Goal: Task Accomplishment & Management: Use online tool/utility

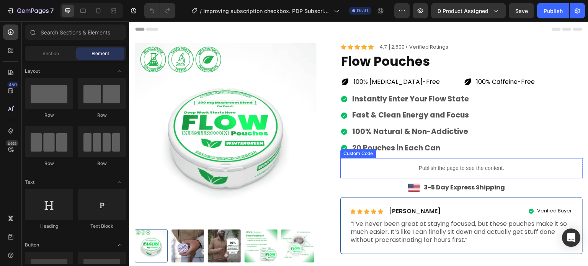
click at [452, 167] on p "Publish the page to see the content." at bounding box center [461, 168] width 242 height 8
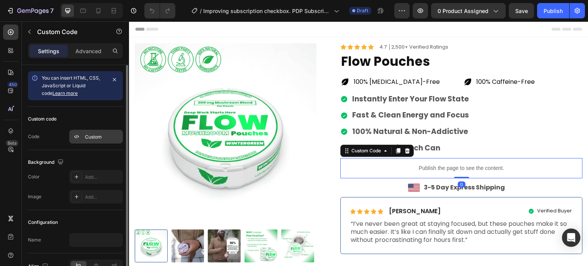
click at [102, 137] on div "Custom" at bounding box center [103, 137] width 36 height 7
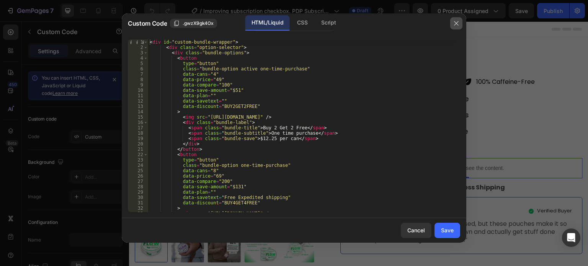
click at [457, 22] on icon "button" at bounding box center [456, 23] width 4 height 4
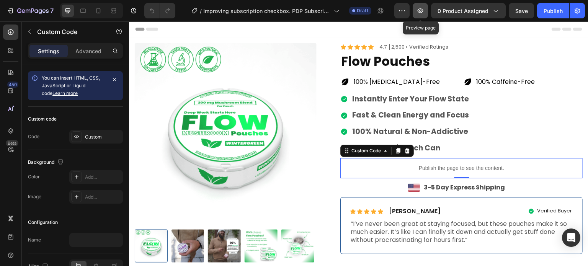
click at [423, 10] on icon "button" at bounding box center [421, 11] width 8 height 8
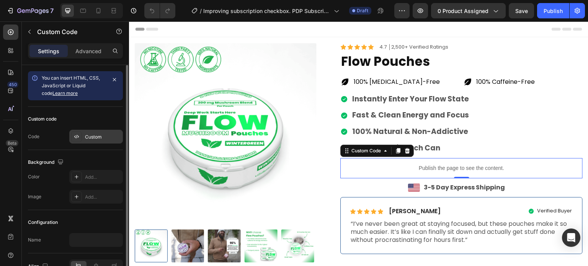
click at [89, 134] on div "Custom" at bounding box center [103, 137] width 36 height 7
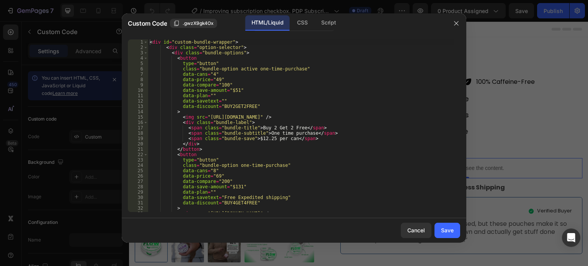
type textarea "<img src="[URL][DOMAIN_NAME]" />"
click at [245, 119] on div "< div id = "custom-bundle-wrapper" > < div class = "option-selector" > < div cl…" at bounding box center [301, 130] width 306 height 183
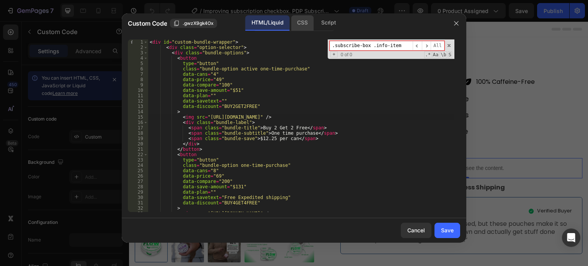
click at [315, 24] on div "CSS" at bounding box center [328, 22] width 27 height 15
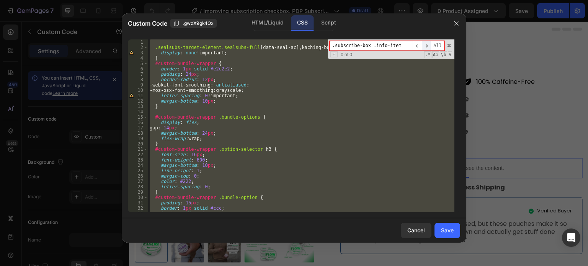
click at [428, 44] on span "​" at bounding box center [426, 46] width 9 height 10
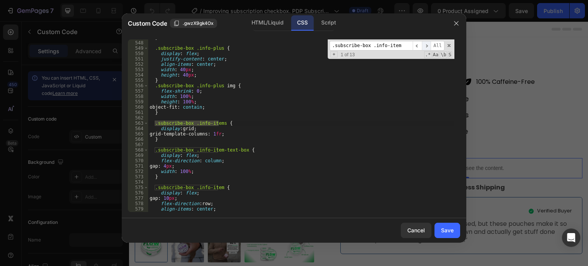
click at [428, 44] on span "​" at bounding box center [426, 46] width 9 height 10
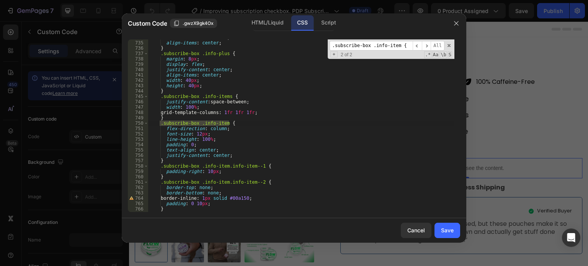
scroll to position [3944, 0]
type input ".subscribe-box .info-item {"
click at [212, 154] on div "flex-direction : column ; align-items : center ; } .subscribe-box .info-plus { …" at bounding box center [301, 126] width 306 height 183
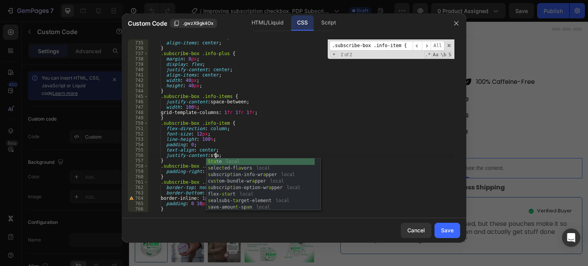
scroll to position [0, 5]
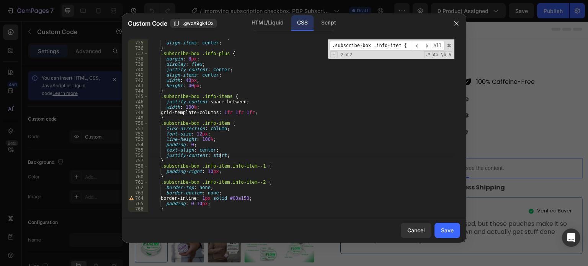
type textarea "justify-content: start;"
drag, startPoint x: 443, startPoint y: 225, endPoint x: 480, endPoint y: 209, distance: 40.2
click at [443, 225] on button "Save" at bounding box center [448, 230] width 26 height 15
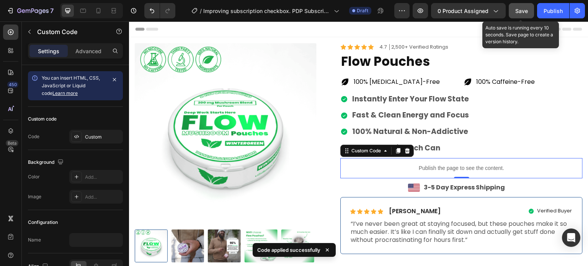
click at [520, 10] on span "Save" at bounding box center [521, 11] width 13 height 7
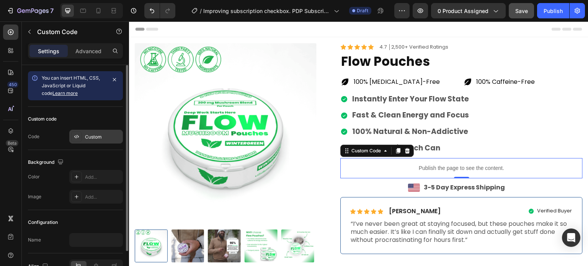
click at [96, 138] on div "Custom" at bounding box center [103, 137] width 36 height 7
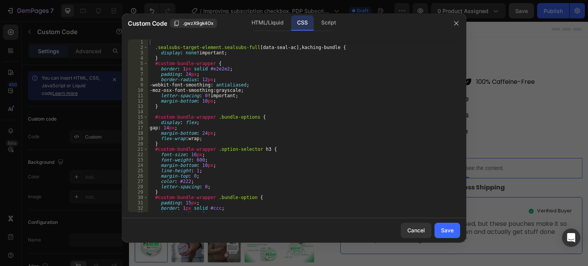
click at [278, 109] on div ".sealsubs-target-element.sealsubs-full [ data-seal-ac ], kaching-bundle { displ…" at bounding box center [301, 130] width 306 height 183
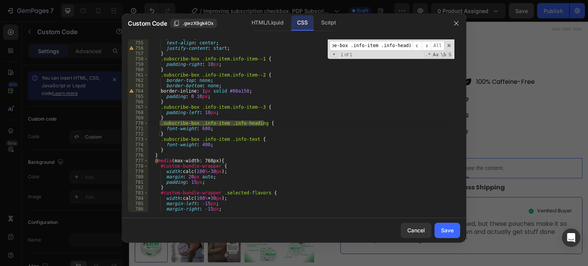
scroll to position [0, 25]
type input ".subscribe-box .info-item .info-heading {"
click at [430, 46] on span "​" at bounding box center [426, 46] width 9 height 10
click at [173, 132] on div "padding : 0 ; text-align : center ; justify-content : start ; } .subscribe-box …" at bounding box center [301, 126] width 306 height 183
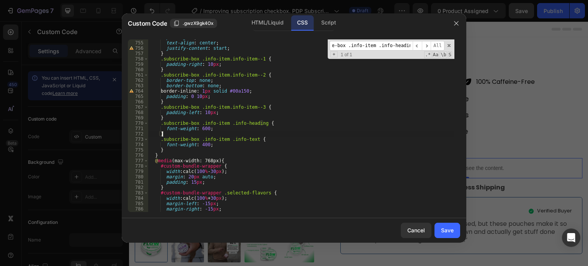
scroll to position [0, 0]
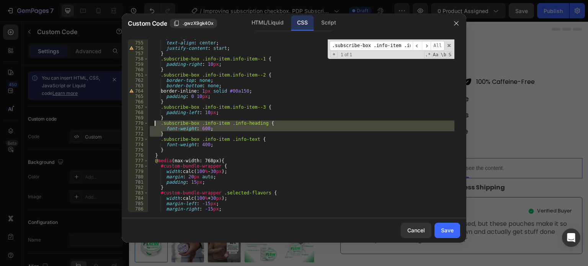
drag, startPoint x: 172, startPoint y: 133, endPoint x: 153, endPoint y: 125, distance: 20.3
click at [153, 125] on div "padding : 0 ; text-align : center ; justify-content : start ; } .subscribe-box …" at bounding box center [301, 126] width 306 height 183
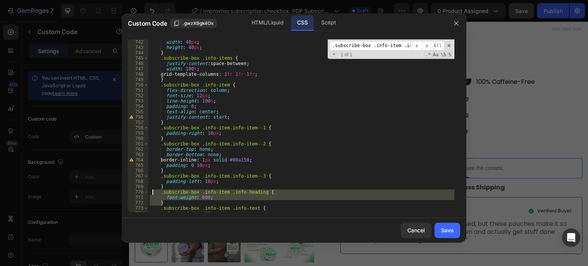
scroll to position [4028, 0]
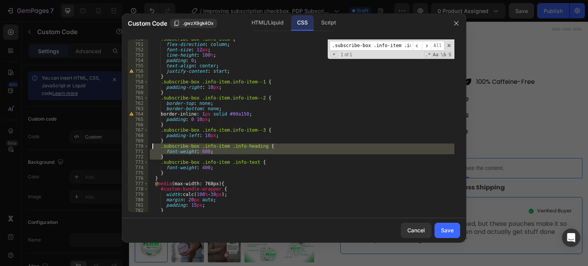
click at [246, 155] on div ".subscribe-box .info-item { flex-direction : column ; font-size : 12 px ; line-…" at bounding box center [301, 125] width 306 height 173
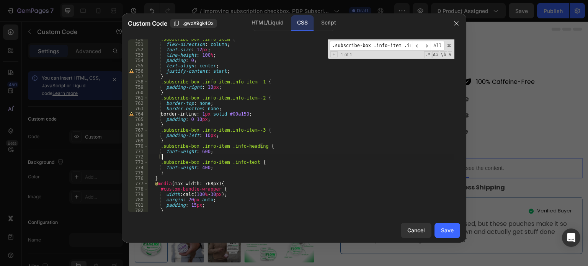
click at [261, 152] on div ".subscribe-box .info-item { flex-direction : column ; font-size : 12 px ; line-…" at bounding box center [301, 127] width 306 height 183
type textarea "font-weight: 600;"
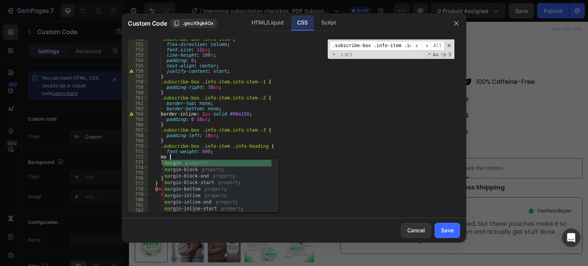
scroll to position [0, 1]
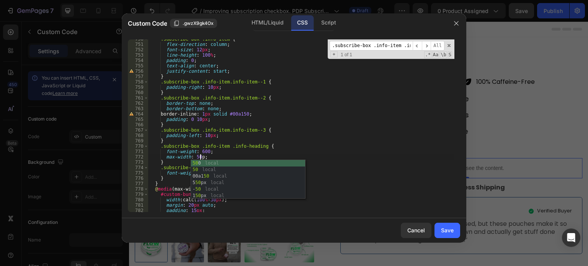
type textarea "max-width: 50px;"
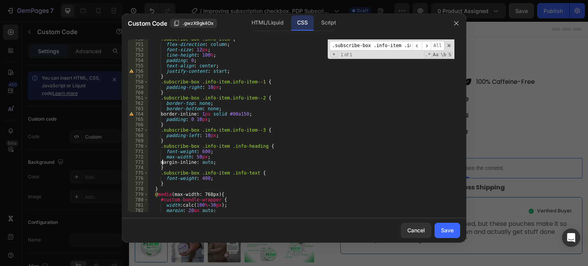
scroll to position [0, 2]
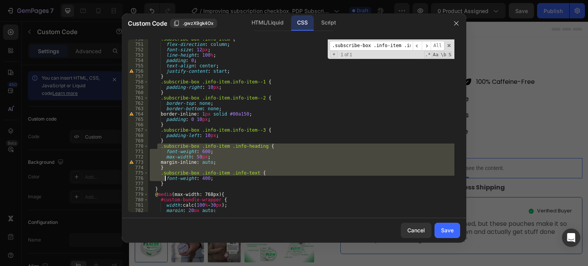
drag, startPoint x: 158, startPoint y: 147, endPoint x: 164, endPoint y: 181, distance: 34.9
click at [164, 181] on div ".subscribe-box .info-item { flex-direction : column ; font-size : 12 px ; line-…" at bounding box center [301, 127] width 306 height 183
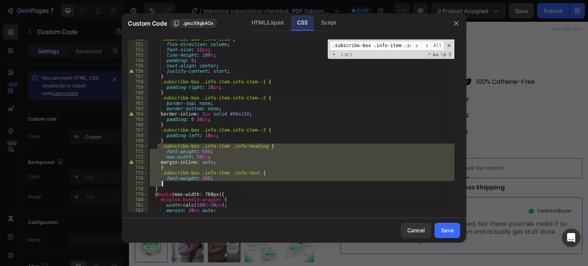
click at [167, 183] on div ".subscribe-box .info-item { flex-direction : column ; font-size : 12 px ; line-…" at bounding box center [301, 125] width 306 height 173
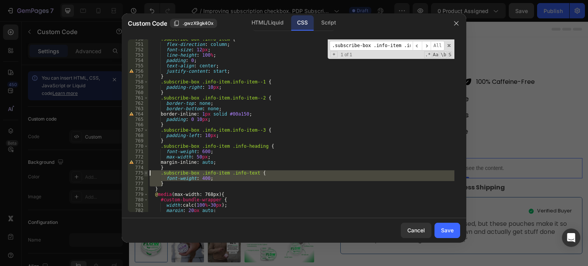
drag, startPoint x: 170, startPoint y: 182, endPoint x: 145, endPoint y: 175, distance: 25.2
click at [145, 175] on div "} 750 751 752 753 754 755 756 757 758 759 760 761 762 763 764 765 766 767 768 7…" at bounding box center [294, 125] width 332 height 173
type textarea ".subscribe-box .info-item .info-text { font-weight: 400;"
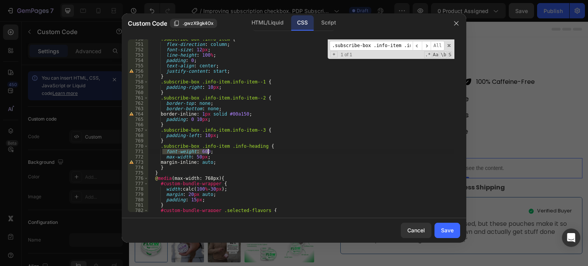
drag, startPoint x: 162, startPoint y: 152, endPoint x: 219, endPoint y: 152, distance: 56.3
click at [219, 152] on div ".subscribe-box .info-item { flex-direction : column ; font-size : 12 px ; line-…" at bounding box center [301, 127] width 306 height 183
type textarea "font-weight: 600;"
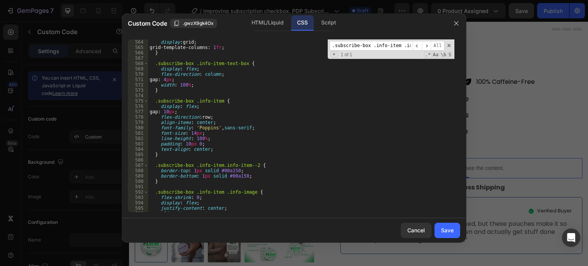
scroll to position [3017, 0]
click at [170, 155] on div "display : grid ; grid-template-columns : 1 fr ; } .subscribe-box .info-item-tex…" at bounding box center [301, 130] width 306 height 183
type textarea "}"
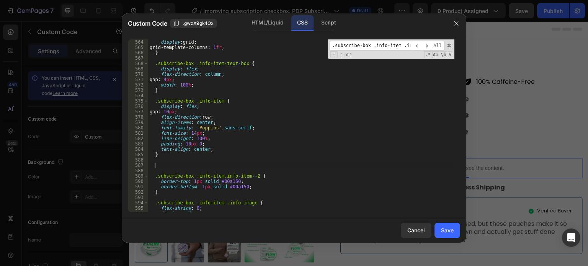
paste textarea "}"
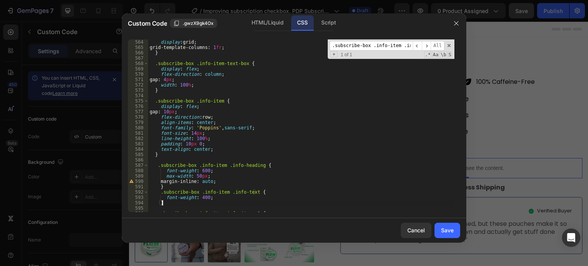
click at [227, 177] on div "display : grid ; grid-template-columns : 1 fr ; } .subscribe-box .info-item-tex…" at bounding box center [301, 130] width 306 height 183
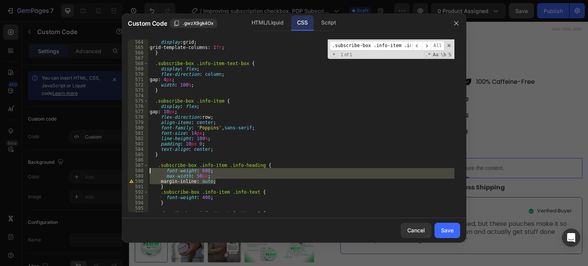
drag, startPoint x: 227, startPoint y: 180, endPoint x: 127, endPoint y: 173, distance: 99.8
click at [128, 173] on div "max-width: 50px; 564 565 566 567 568 569 570 571 572 573 574 575 576 577 578 57…" at bounding box center [294, 125] width 332 height 173
type textarea "max-width: 50px; margin-inline: auto;"
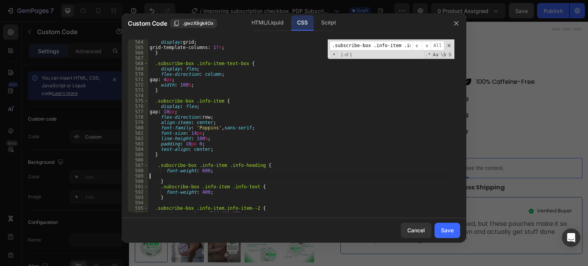
type textarea "}"
type textarea ".subscribe-box .info-item .info-text {"
click at [451, 228] on div "Save" at bounding box center [447, 230] width 13 height 8
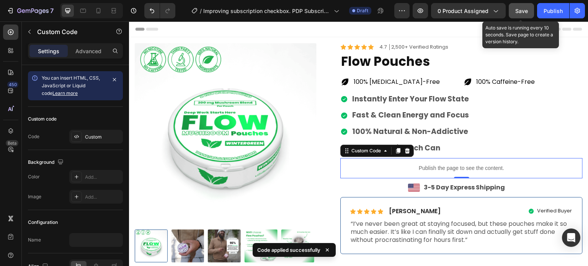
click at [522, 10] on span "Save" at bounding box center [521, 11] width 13 height 7
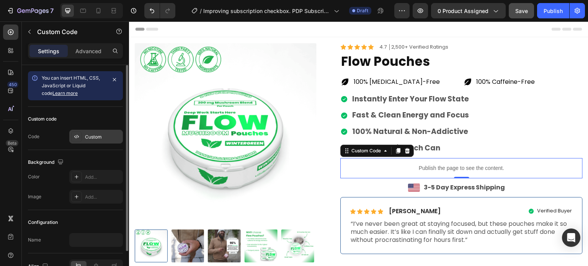
click at [97, 139] on div "Custom" at bounding box center [103, 137] width 36 height 7
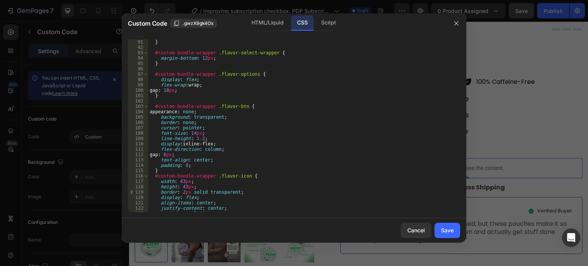
scroll to position [551, 0]
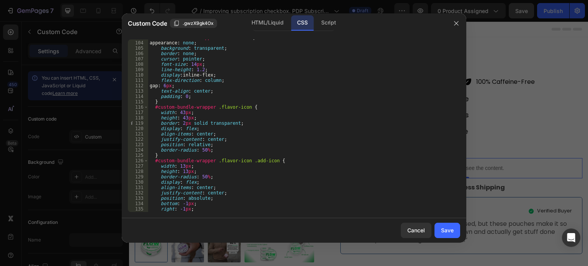
type textarea "display: flex;"
click at [326, 127] on div "#custom-bundle-wrapper .flavor-btn { appearance : none ; background : transpare…" at bounding box center [301, 126] width 306 height 183
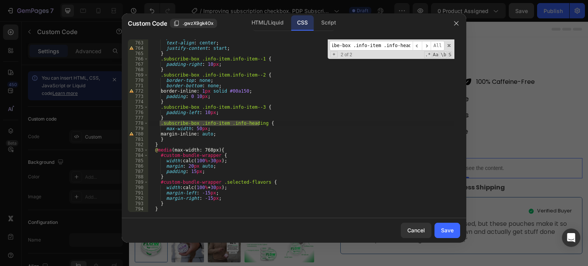
scroll to position [4071, 0]
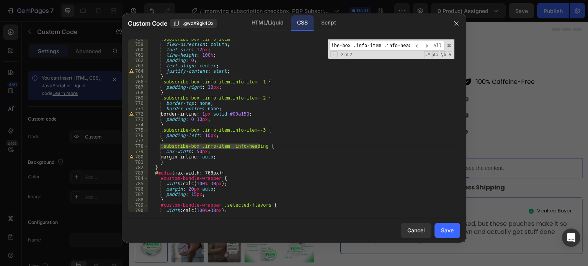
type input ".subscribe-box .info-item .info-heading"
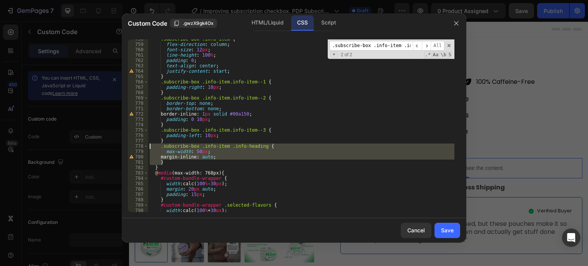
drag, startPoint x: 172, startPoint y: 162, endPoint x: 150, endPoint y: 148, distance: 26.5
click at [150, 148] on div ".subscribe-box .info-item { flex-direction : column ; font-size : 12 px ; line-…" at bounding box center [301, 127] width 306 height 183
type textarea ".subscribe-box .info-item .info-heading { max-width: 50px;"
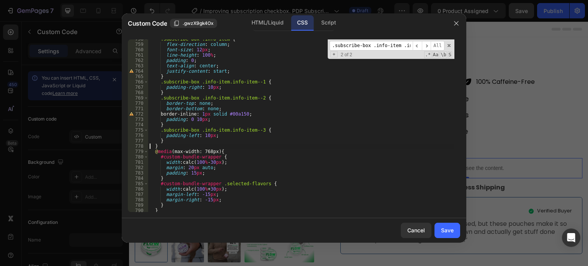
scroll to position [4140, 0]
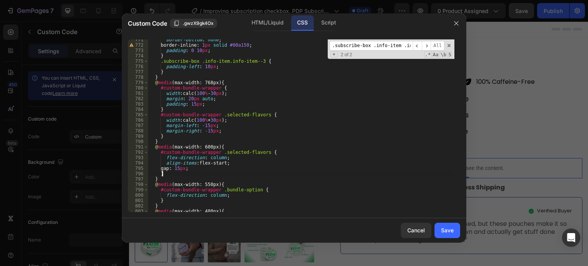
click at [195, 174] on div "border-bottom : none ; border-inline : 1 px solid #00a150 ; padding : 0 10 px ;…" at bounding box center [301, 128] width 306 height 183
type textarea "}"
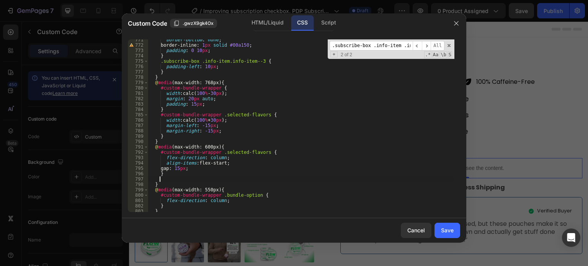
paste textarea "}"
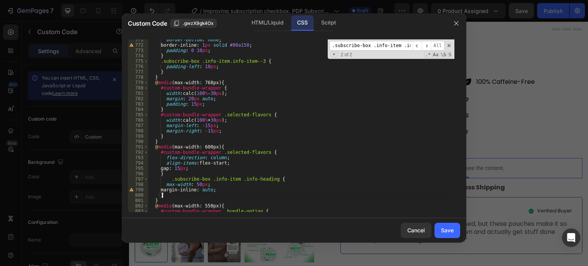
click at [187, 178] on div "border-bottom : none ; border-inline : 1 px solid #00a150 ; padding : 0 10 px ;…" at bounding box center [301, 128] width 306 height 183
click at [184, 179] on div "border-bottom : none ; border-inline : 1 px solid #00a150 ; padding : 0 10 px ;…" at bounding box center [301, 128] width 306 height 183
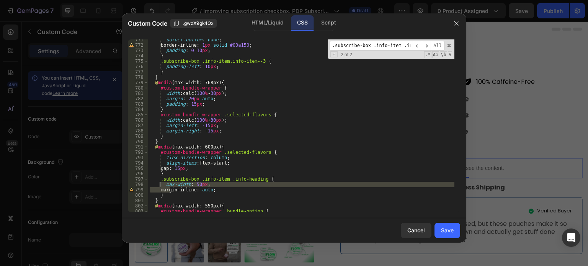
drag, startPoint x: 170, startPoint y: 192, endPoint x: 152, endPoint y: 182, distance: 20.1
click at [152, 182] on div "border-bottom : none ; border-inline : 1 px solid #00a150 ; padding : 0 10 px ;…" at bounding box center [301, 128] width 306 height 183
click at [167, 198] on div "border-bottom : none ; border-inline : 1 px solid #00a150 ; padding : 0 10 px ;…" at bounding box center [301, 128] width 306 height 183
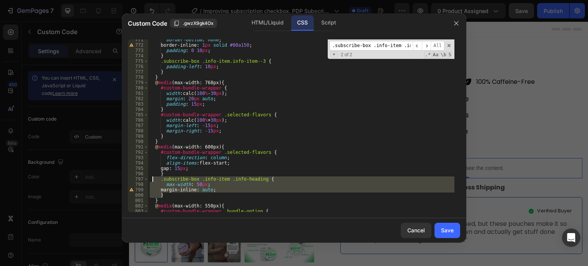
drag, startPoint x: 178, startPoint y: 194, endPoint x: 143, endPoint y: 177, distance: 38.7
click at [143, 177] on div "} 771 772 773 774 775 776 777 778 779 780 781 782 783 784 785 786 787 788 789 7…" at bounding box center [294, 125] width 332 height 173
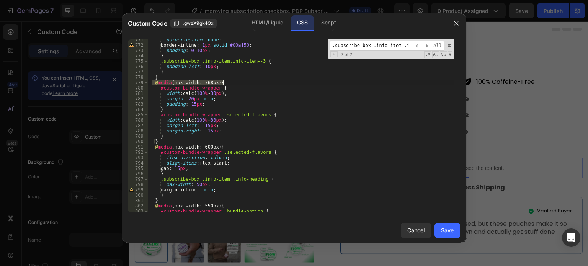
drag, startPoint x: 153, startPoint y: 82, endPoint x: 237, endPoint y: 82, distance: 83.8
click at [237, 82] on div "border-bottom : none ; border-inline : 1 px solid #00a150 ; padding : 0 10 px ;…" at bounding box center [301, 128] width 306 height 183
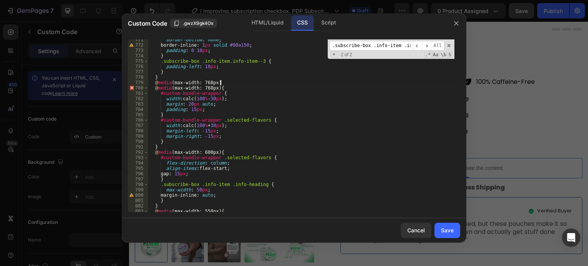
scroll to position [0, 5]
type textarea "@media (max-width: 768px) {}"
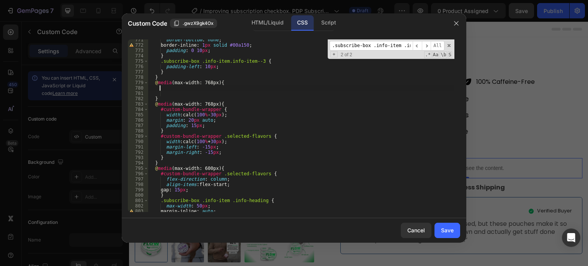
paste textarea "}"
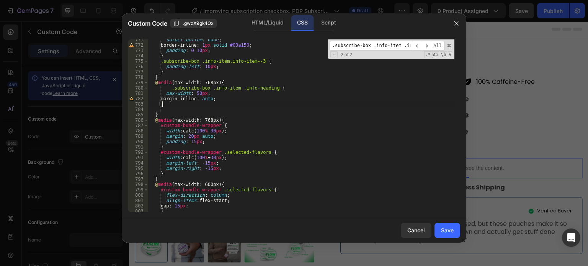
click at [280, 90] on div "border-bottom : none ; border-inline : 1 px solid #00a150 ; padding : 0 10 px ;…" at bounding box center [301, 128] width 306 height 183
click at [170, 88] on div "border-bottom : none ; border-inline : 1 px solid #00a150 ; padding : 0 10 px ;…" at bounding box center [301, 128] width 306 height 183
click at [176, 82] on div "border-bottom : none ; border-inline : 1 px solid #00a150 ; padding : 0 10 px ;…" at bounding box center [301, 128] width 306 height 183
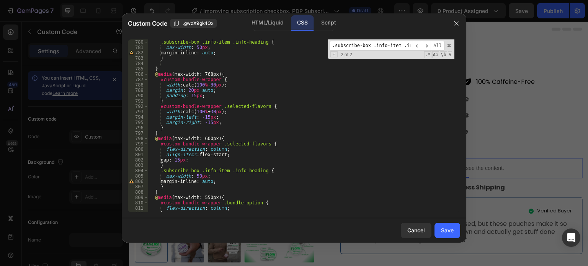
scroll to position [4209, 0]
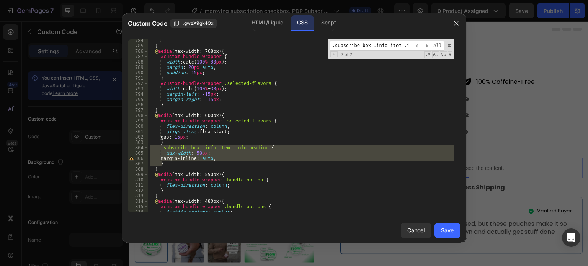
drag, startPoint x: 166, startPoint y: 162, endPoint x: 139, endPoint y: 148, distance: 30.5
click at [139, 148] on div "@media (min-width: 768px) { 784 785 786 787 788 789 790 791 792 793 794 795 796…" at bounding box center [294, 125] width 332 height 173
type textarea ".subscribe-box .info-item .info-heading { max-width: 50px;"
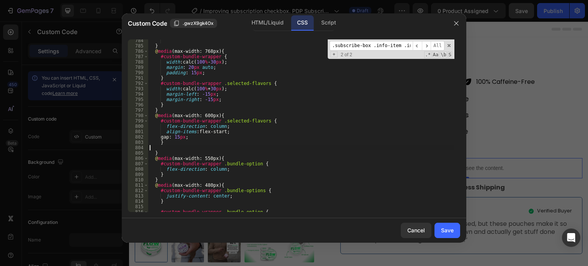
scroll to position [0, 0]
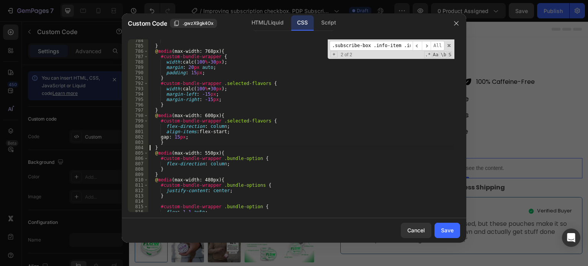
click at [204, 170] on div "} @ media (max-width: 768px) { #custom-bundle-wrapper { width : calc( 100 % - 3…" at bounding box center [301, 129] width 306 height 183
type textarea "}"
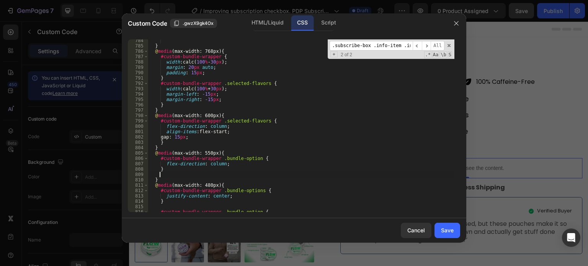
paste textarea "}"
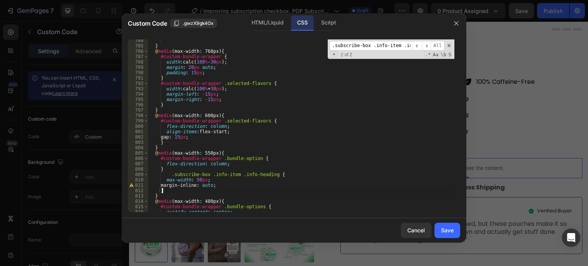
click at [287, 173] on div "} @ media (max-width: 768px) { #custom-bundle-wrapper { width : calc( 100 % - 3…" at bounding box center [301, 129] width 306 height 183
type textarea ".subscribe-box .info-item .info-heading {"
click at [453, 231] on div "Save" at bounding box center [447, 230] width 13 height 8
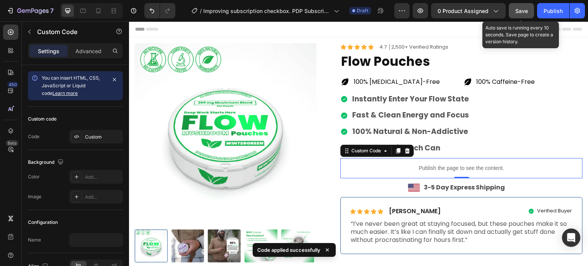
click at [521, 11] on span "Save" at bounding box center [521, 11] width 13 height 7
click at [522, 8] on span "Save" at bounding box center [521, 11] width 13 height 7
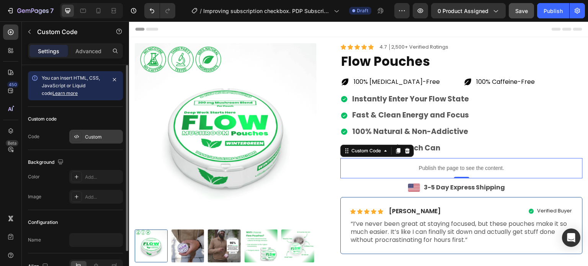
click at [85, 134] on div "Custom" at bounding box center [103, 137] width 36 height 7
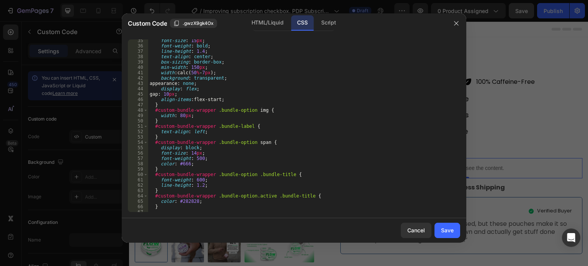
scroll to position [299, 0]
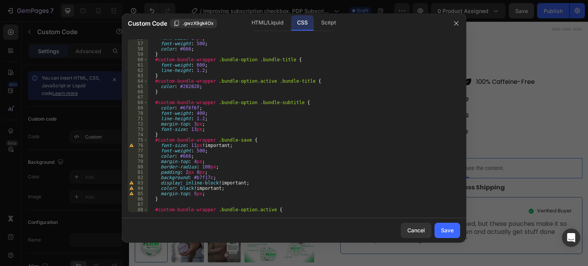
type textarea "font-weight: 400;"
click at [312, 111] on div "font-size : 14 px ; font-weight : 500 ; color : #666 ; } #custom-bundle-wrapper…" at bounding box center [301, 127] width 306 height 183
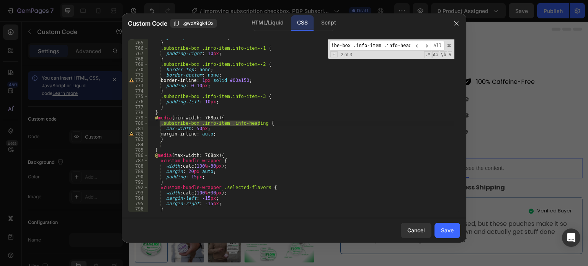
scroll to position [4105, 0]
type input ".subscribe-box .info-item .info-heading"
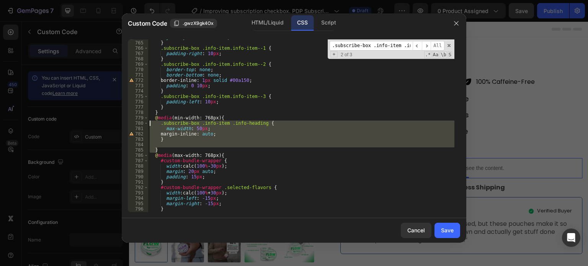
drag, startPoint x: 166, startPoint y: 150, endPoint x: 138, endPoint y: 120, distance: 41.2
click at [138, 120] on div "} 764 765 766 767 768 769 770 771 772 773 774 775 776 777 778 779 780 781 782 7…" at bounding box center [294, 125] width 332 height 173
type textarea "@media (min-width: 768px) { .subscribe-box .info-item .info-heading {"
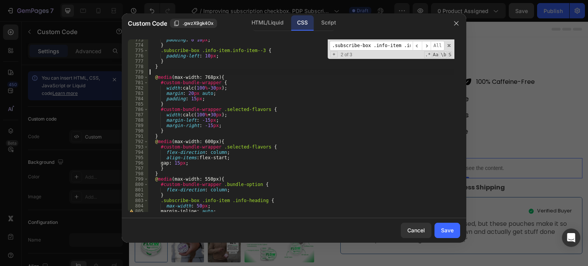
scroll to position [4219, 0]
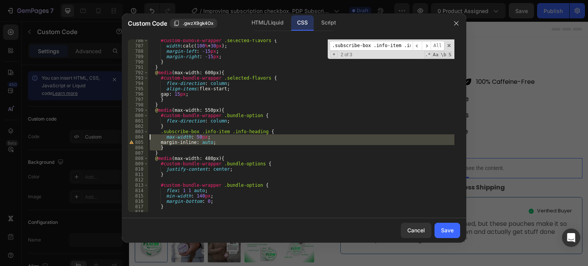
drag, startPoint x: 169, startPoint y: 147, endPoint x: 147, endPoint y: 136, distance: 24.8
click at [147, 136] on div "786 787 788 789 790 791 792 793 794 795 796 797 798 799 800 801 802 803 804 805…" at bounding box center [294, 125] width 332 height 173
click at [289, 147] on div "#custom-bundle-wrapper .selected-flavors { width : calc( 100 % + 30 px ) ; marg…" at bounding box center [301, 125] width 306 height 173
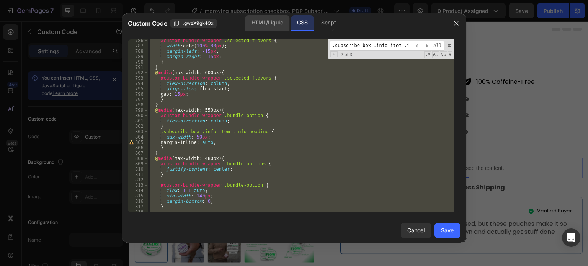
click at [272, 23] on div "HTML/Liquid" at bounding box center [267, 22] width 44 height 15
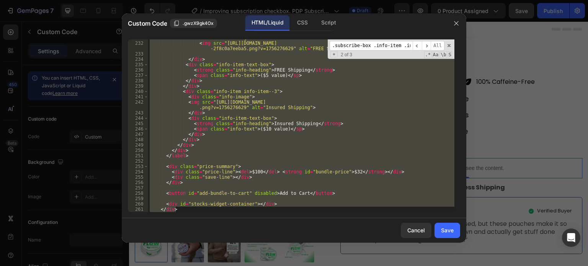
scroll to position [1370, 0]
click at [257, 111] on div "< div class = "info-image" > < img src = "[URL][DOMAIN_NAME] -2f8c0a7eeba5.png?…" at bounding box center [301, 125] width 306 height 173
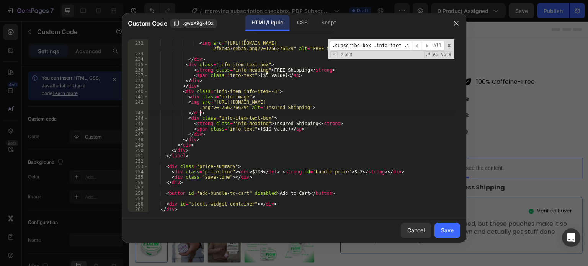
type textarea "<div id="stocks-widget-container"></div> </div>"
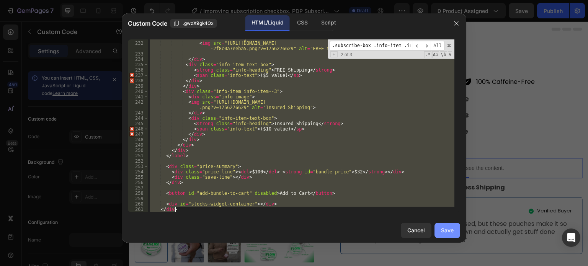
click at [446, 230] on div "Save" at bounding box center [447, 230] width 13 height 8
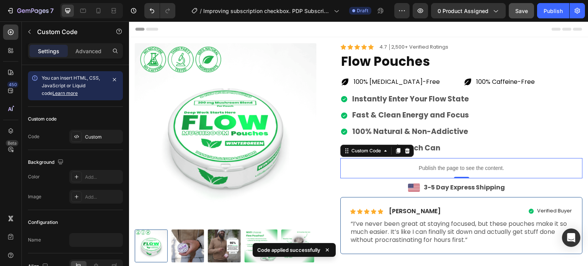
click at [520, 8] on span "Save" at bounding box center [521, 11] width 13 height 7
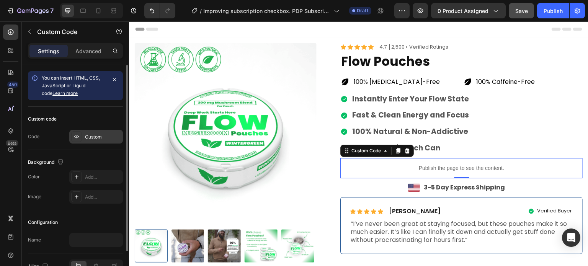
click at [100, 134] on div "Custom" at bounding box center [103, 137] width 36 height 7
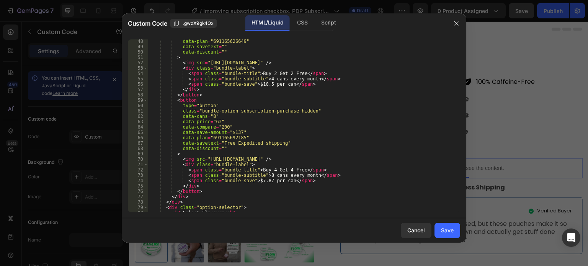
scroll to position [253, 0]
click at [315, 23] on div "CSS" at bounding box center [328, 22] width 27 height 15
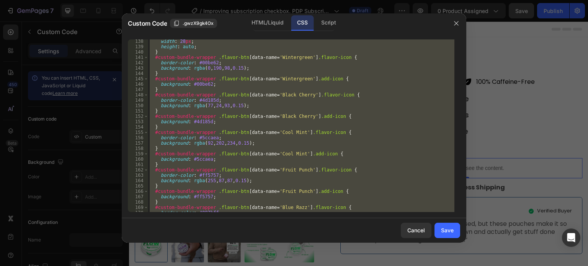
scroll to position [735, 0]
click at [327, 121] on div "width : 28 px ; height : auto ; } #custom-bundle-wrapper .flavor-btn [ data-nam…" at bounding box center [301, 125] width 306 height 173
type textarea "background: #4d185d;"
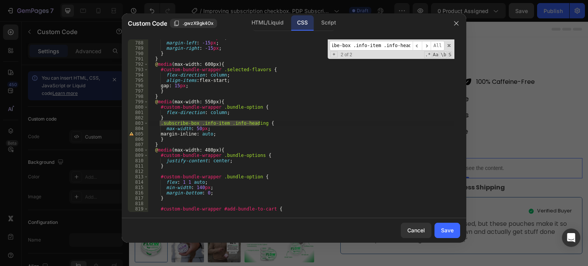
scroll to position [4228, 0]
type input ".subscribe-box .info-item .info-heading"
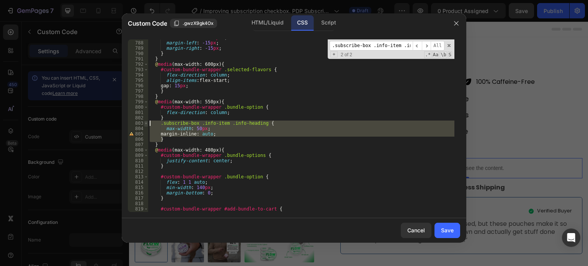
drag, startPoint x: 158, startPoint y: 133, endPoint x: 144, endPoint y: 124, distance: 16.2
click at [144, 124] on div "} 787 788 789 790 791 792 793 794 795 796 797 798 799 800 801 802 803 804 805 8…" at bounding box center [294, 125] width 332 height 173
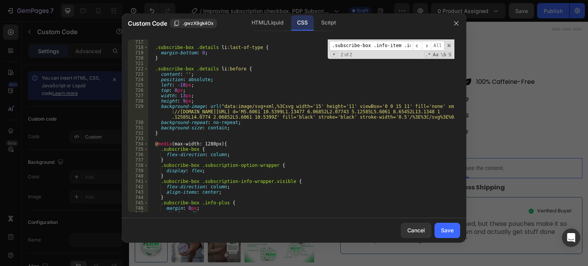
scroll to position [3883, 0]
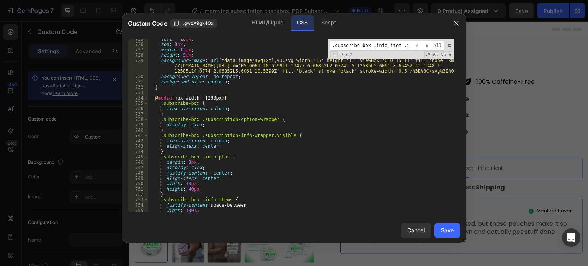
click at [246, 98] on div "left : -18 px ; top : 8 px ; width : 13 px ; height : 9 px ; background-image :…" at bounding box center [301, 127] width 306 height 183
click at [145, 98] on span at bounding box center [146, 97] width 4 height 5
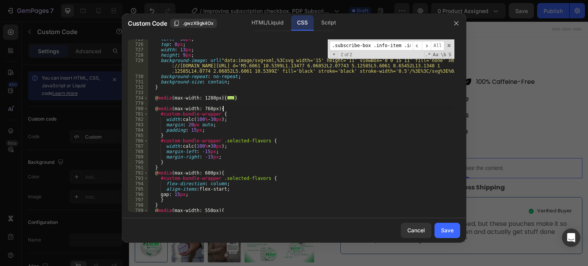
click at [230, 107] on div "left : -18 px ; top : 8 px ; width : 13 px ; height : 9 px ; background-image :…" at bounding box center [301, 127] width 306 height 183
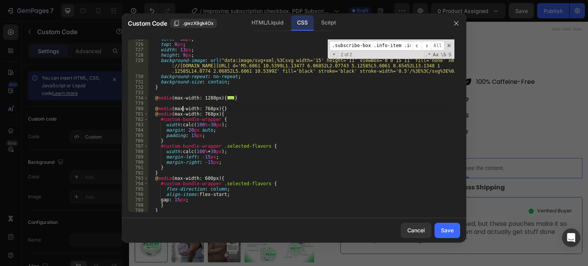
scroll to position [0, 5]
type textarea "@media (min-width: 768px) {}"
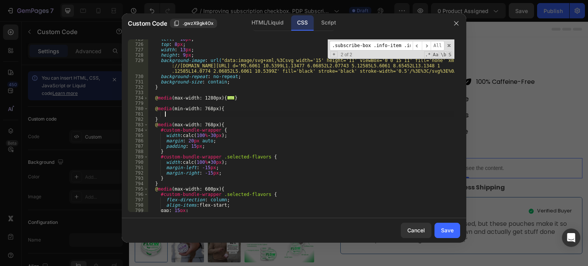
paste textarea "}"
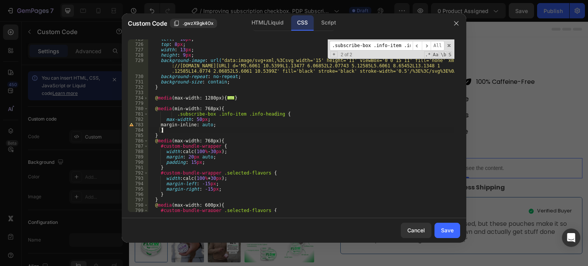
click at [175, 115] on div "left : -18 px ; top : 8 px ; width : 13 px ; height : 9 px ; background-image :…" at bounding box center [301, 127] width 306 height 183
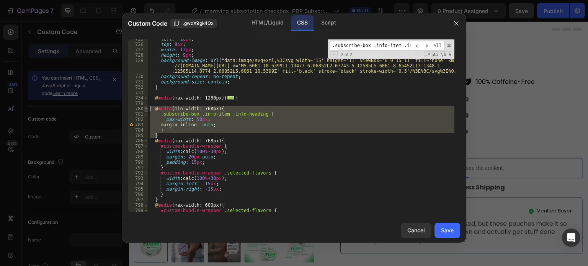
drag, startPoint x: 163, startPoint y: 137, endPoint x: 146, endPoint y: 110, distance: 31.7
click at [146, 110] on div ".subscribe-box .info-item .info-heading { 725 726 727 728 729 730 731 732 733 7…" at bounding box center [294, 125] width 332 height 173
click at [163, 138] on div "left : -18 px ; top : 8 px ; width : 13 px ; height : 9 px ; background-image :…" at bounding box center [301, 125] width 306 height 173
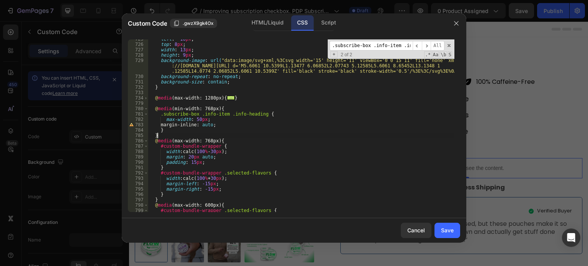
scroll to position [0, 0]
drag, startPoint x: 167, startPoint y: 134, endPoint x: 172, endPoint y: 135, distance: 5.1
click at [167, 133] on div "left : -18 px ; top : 8 px ; width : 13 px ; height : 9 px ; background-image :…" at bounding box center [301, 127] width 306 height 183
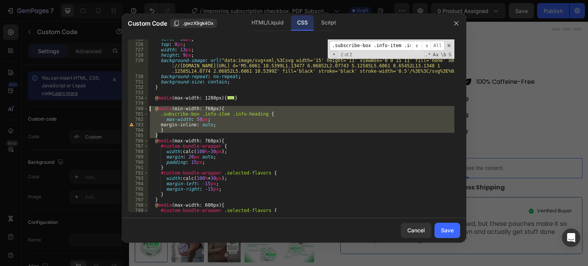
drag, startPoint x: 172, startPoint y: 135, endPoint x: 150, endPoint y: 111, distance: 32.5
click at [150, 111] on div "left : -18 px ; top : 8 px ; width : 13 px ; height : 9 px ; background-image :…" at bounding box center [301, 127] width 306 height 183
paste textarea "}"
drag, startPoint x: 162, startPoint y: 134, endPoint x: 147, endPoint y: 108, distance: 30.9
click at [147, 108] on div "} 725 726 727 728 729 730 731 732 733 734 779 780 781 782 783 784 785 786 787 7…" at bounding box center [294, 125] width 332 height 173
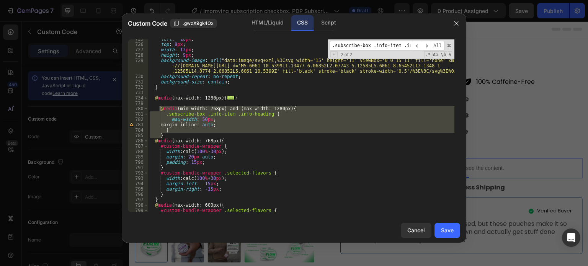
click at [159, 133] on div "left : -18 px ; top : 8 px ; width : 13 px ; height : 9 px ; background-image :…" at bounding box center [301, 125] width 306 height 173
drag, startPoint x: 155, startPoint y: 136, endPoint x: 149, endPoint y: 108, distance: 27.9
click at [149, 108] on div "left : -18 px ; top : 8 px ; width : 13 px ; height : 9 px ; background-image :…" at bounding box center [301, 127] width 306 height 183
click at [212, 134] on div "left : -18 px ; top : 8 px ; width : 13 px ; height : 9 px ; background-image :…" at bounding box center [301, 125] width 306 height 173
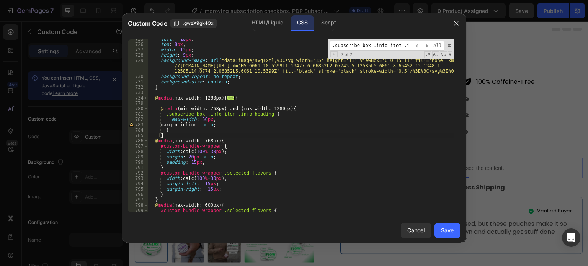
click at [158, 110] on div "left : -18 px ; top : 8 px ; width : 13 px ; height : 9 px ; background-image :…" at bounding box center [301, 127] width 306 height 183
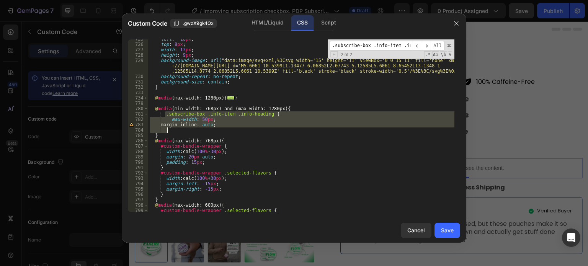
drag, startPoint x: 167, startPoint y: 119, endPoint x: 173, endPoint y: 128, distance: 10.3
click at [173, 128] on div "left : -18 px ; top : 8 px ; width : 13 px ; height : 9 px ; background-image :…" at bounding box center [301, 127] width 306 height 183
type textarea "margin-inline: auto; }"
click at [155, 113] on div "left : -18 px ; top : 8 px ; width : 13 px ; height : 9 px ; background-image :…" at bounding box center [301, 125] width 306 height 173
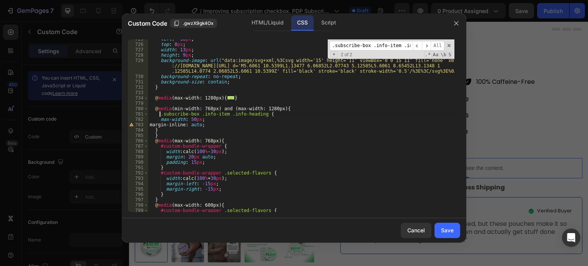
click at [158, 121] on div "left : -18 px ; top : 8 px ; width : 13 px ; height : 9 px ; background-image :…" at bounding box center [301, 127] width 306 height 183
click at [159, 127] on div "left : -18 px ; top : 8 px ; width : 13 px ; height : 9 px ; background-image :…" at bounding box center [301, 127] width 306 height 183
click at [154, 131] on div "left : -18 px ; top : 8 px ; width : 13 px ; height : 9 px ; background-image :…" at bounding box center [301, 127] width 306 height 183
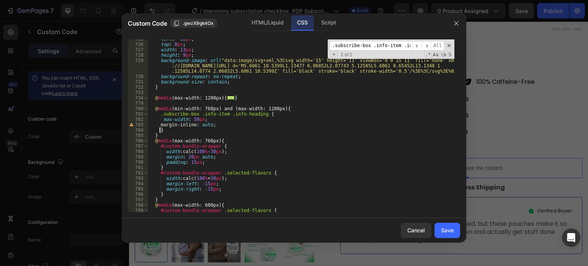
click at [162, 119] on div "left : -18 px ; top : 8 px ; width : 13 px ; height : 9 px ; background-image :…" at bounding box center [301, 127] width 306 height 183
type textarea "max-width: 50px;"
click at [446, 224] on button "Save" at bounding box center [448, 230] width 26 height 15
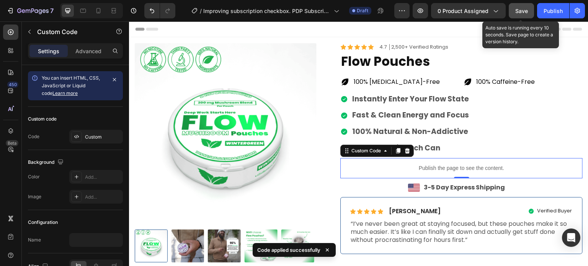
click at [518, 16] on button "Save" at bounding box center [521, 10] width 25 height 15
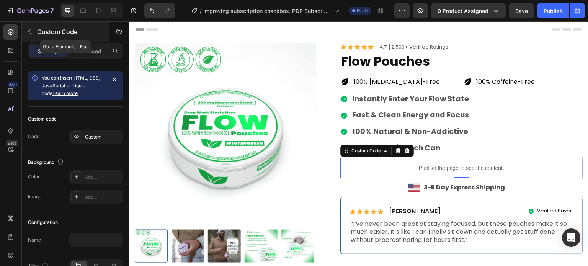
click at [29, 27] on button "button" at bounding box center [29, 32] width 12 height 12
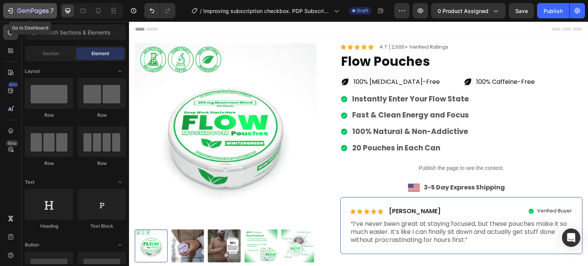
click at [21, 10] on icon "button" at bounding box center [32, 11] width 31 height 7
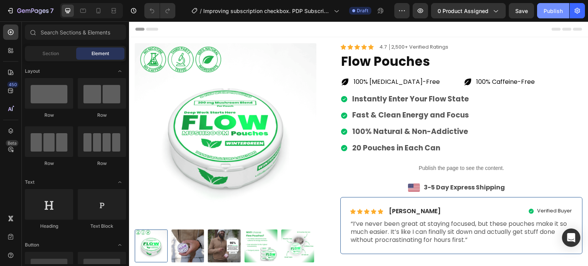
click at [544, 12] on div "Publish" at bounding box center [553, 11] width 19 height 8
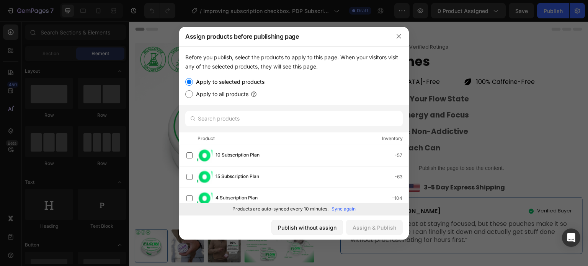
click at [247, 228] on div "Publish without assign Assign & Publish" at bounding box center [294, 227] width 230 height 25
click at [309, 226] on div "Publish without assign" at bounding box center [307, 228] width 59 height 8
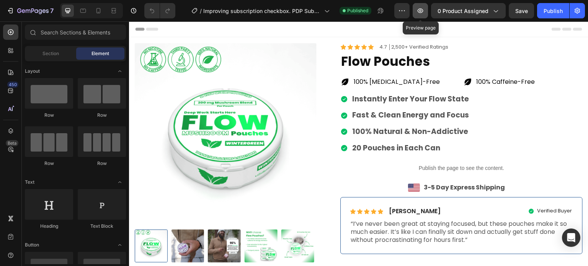
click at [421, 12] on icon "button" at bounding box center [421, 11] width 8 height 8
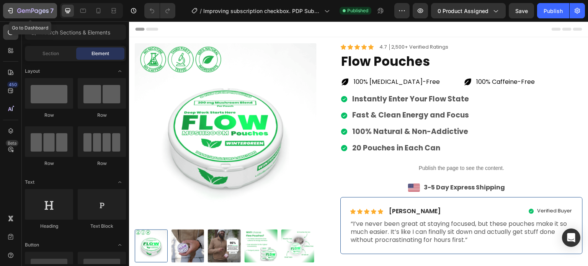
click at [13, 12] on icon "button" at bounding box center [11, 11] width 8 height 8
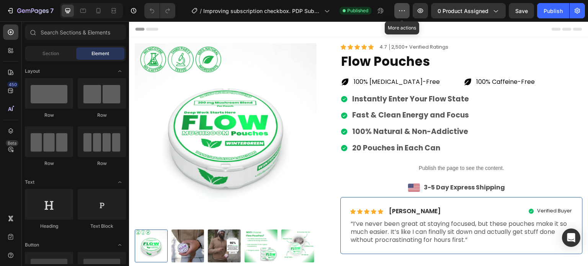
click at [403, 14] on icon "button" at bounding box center [402, 11] width 8 height 8
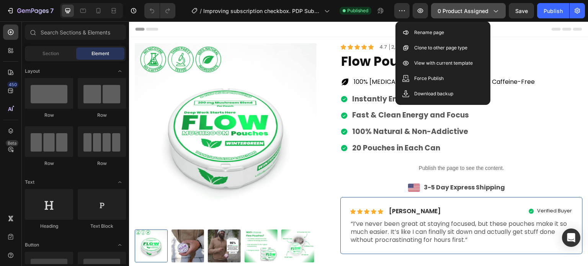
click at [499, 11] on icon "button" at bounding box center [496, 11] width 8 height 8
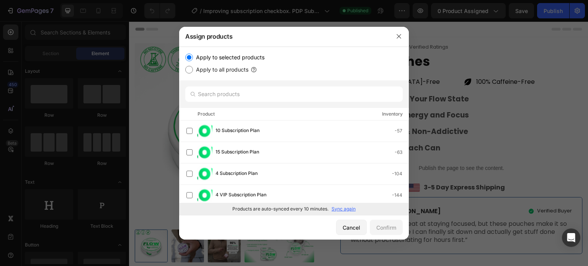
click at [405, 34] on div at bounding box center [399, 36] width 20 height 20
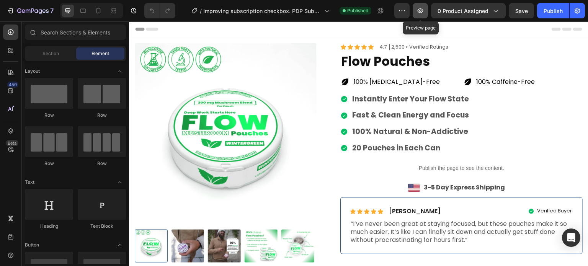
click at [419, 11] on icon "button" at bounding box center [421, 11] width 8 height 8
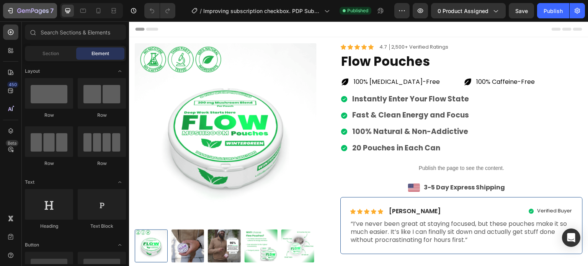
click at [15, 9] on div "7" at bounding box center [30, 10] width 47 height 9
click at [403, 11] on icon "button" at bounding box center [402, 11] width 8 height 8
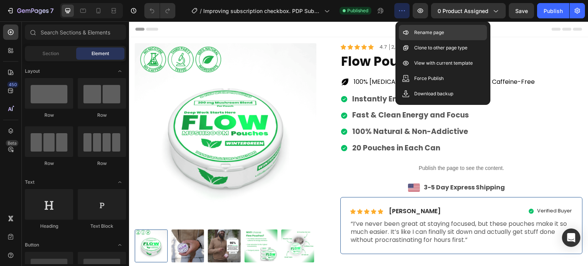
click at [446, 40] on div "Rename page" at bounding box center [443, 47] width 88 height 15
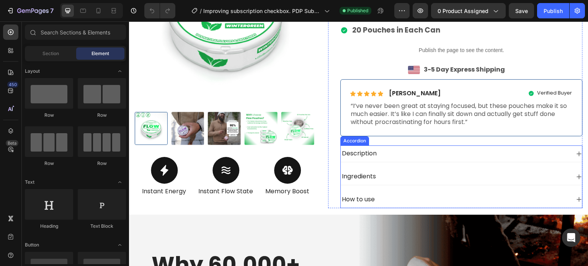
scroll to position [77, 0]
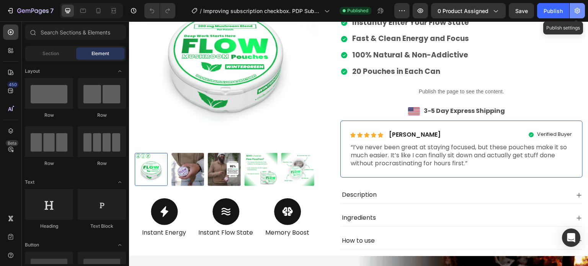
click at [580, 10] on icon "button" at bounding box center [577, 11] width 8 height 8
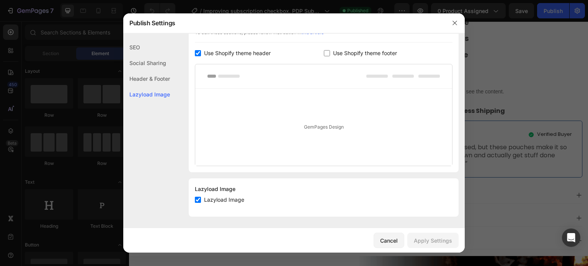
scroll to position [0, 0]
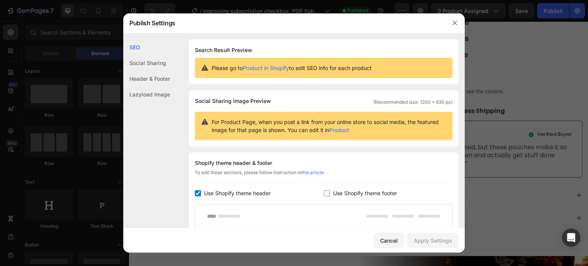
click at [156, 71] on div "Social Sharing" at bounding box center [146, 79] width 47 height 16
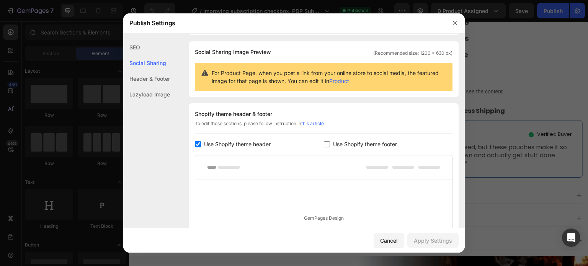
click at [152, 87] on div "Header & Footer" at bounding box center [146, 95] width 47 height 16
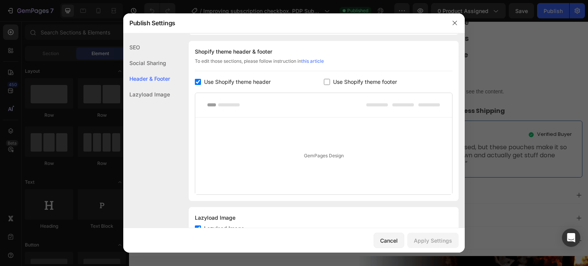
click at [151, 91] on div "Lazyload Image" at bounding box center [146, 95] width 47 height 16
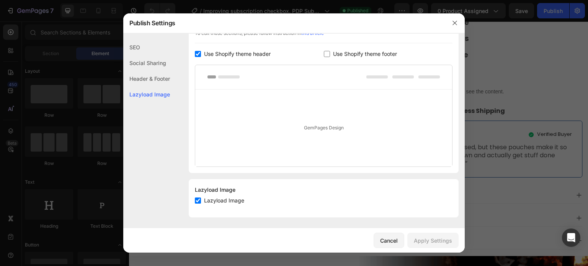
scroll to position [140, 0]
click at [452, 21] on icon "button" at bounding box center [455, 23] width 6 height 6
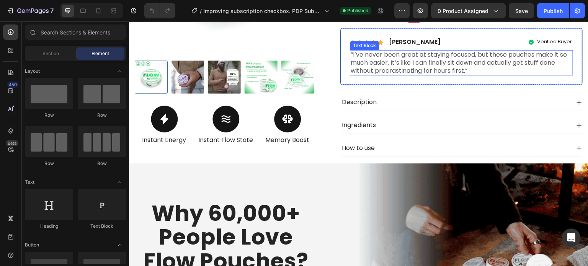
scroll to position [191, 0]
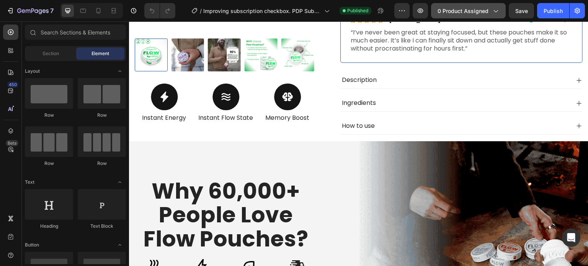
click at [499, 12] on icon "button" at bounding box center [496, 11] width 8 height 8
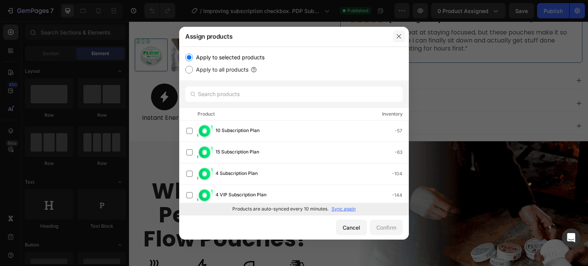
click at [395, 39] on button "button" at bounding box center [399, 36] width 12 height 12
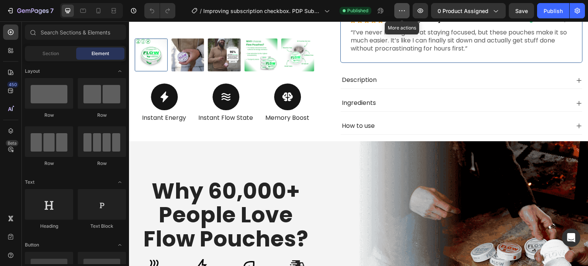
click at [403, 10] on icon "button" at bounding box center [402, 10] width 1 height 1
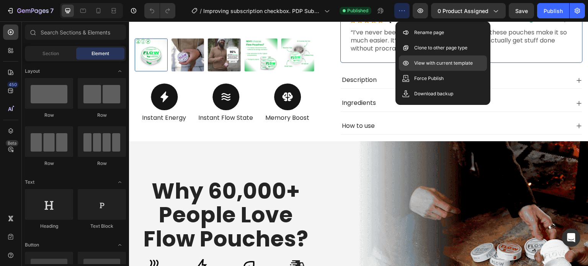
click at [451, 64] on p "View with current template" at bounding box center [443, 63] width 59 height 8
